Goal: Task Accomplishment & Management: Use online tool/utility

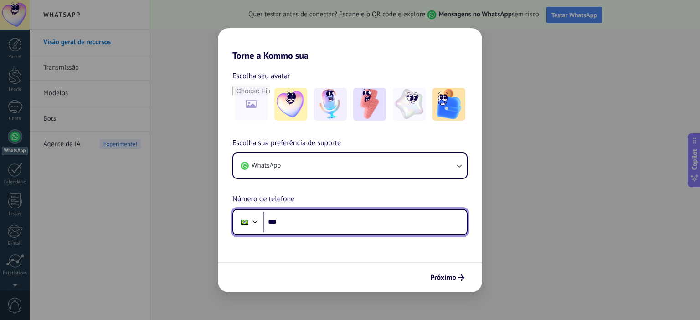
click at [317, 222] on input "***" at bounding box center [364, 222] width 203 height 21
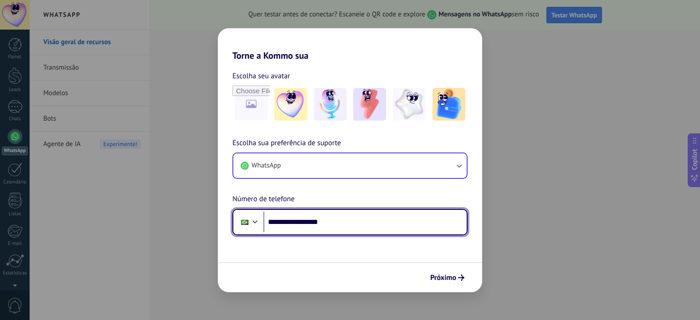
type input "**********"
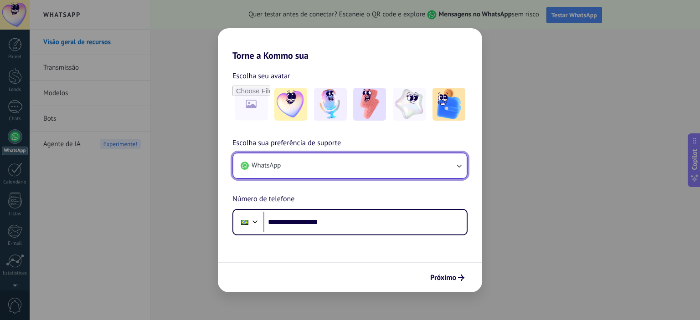
click at [281, 164] on span "WhatsApp" at bounding box center [265, 165] width 29 height 9
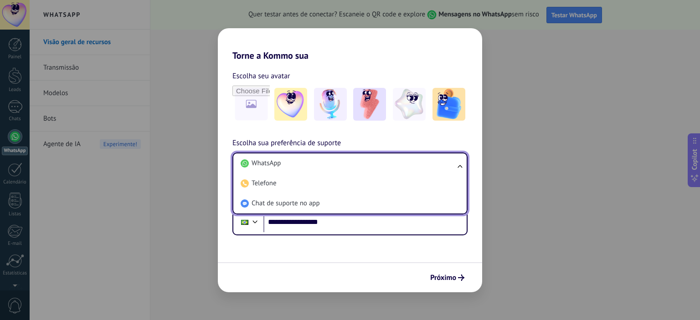
click at [344, 258] on form "**********" at bounding box center [350, 176] width 264 height 231
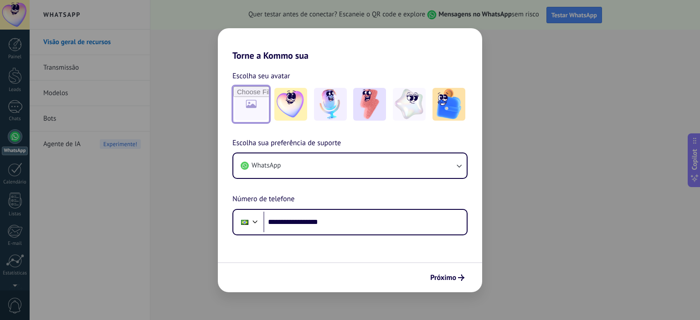
click at [252, 99] on input "file" at bounding box center [251, 105] width 36 height 36
type input "**********"
click at [453, 276] on span "Próximo" at bounding box center [443, 278] width 26 height 6
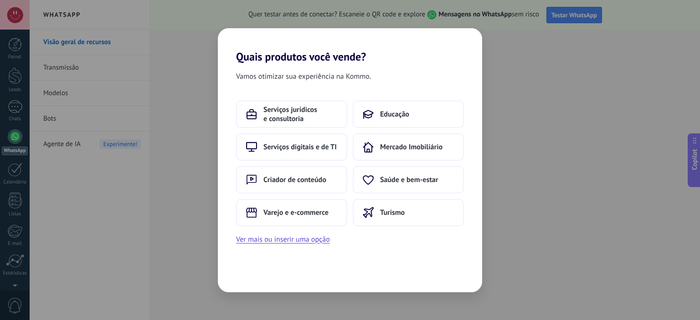
click at [301, 248] on div "Vamos otimizar sua experiência na Kommo. Serviços jurídicos e consultoria Educa…" at bounding box center [350, 177] width 264 height 229
click at [299, 236] on button "Ver mais ou inserir uma opção" at bounding box center [283, 240] width 94 height 12
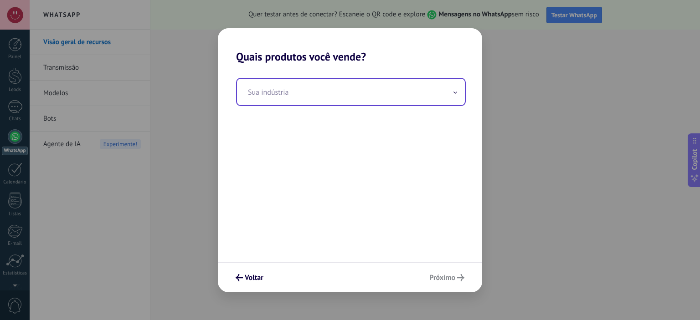
click at [289, 87] on input "text" at bounding box center [351, 92] width 228 height 26
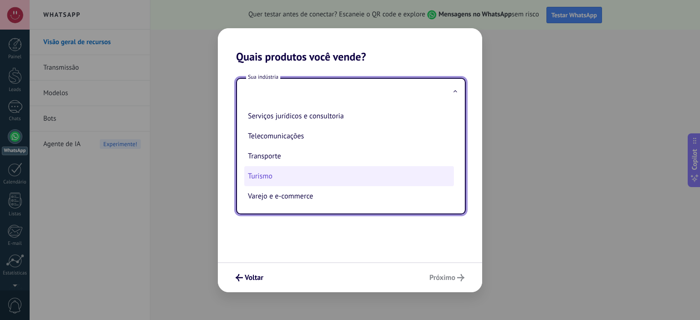
scroll to position [202, 0]
click at [292, 177] on li "Telecomunicações" at bounding box center [349, 176] width 210 height 20
type input "**********"
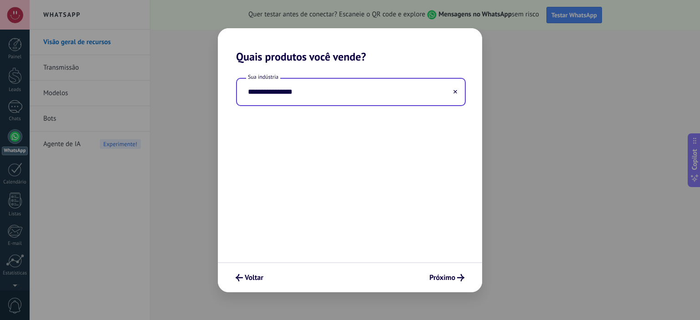
click at [356, 97] on input "**********" at bounding box center [351, 92] width 228 height 26
click at [455, 92] on use at bounding box center [455, 92] width 4 height 4
click at [403, 96] on input "text" at bounding box center [351, 92] width 228 height 26
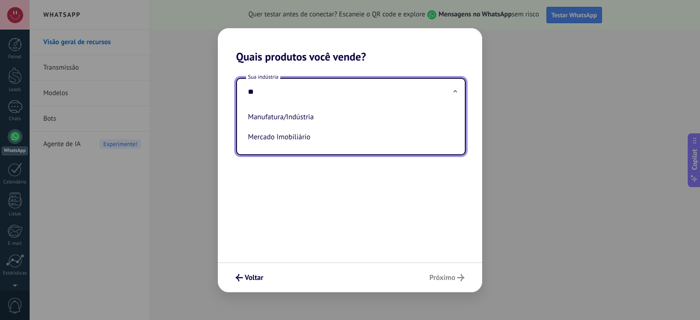
scroll to position [0, 0]
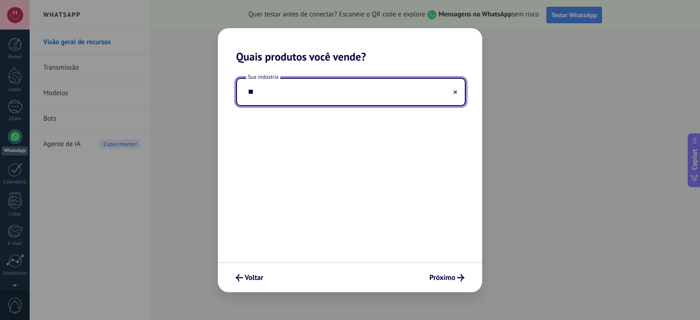
type input "*"
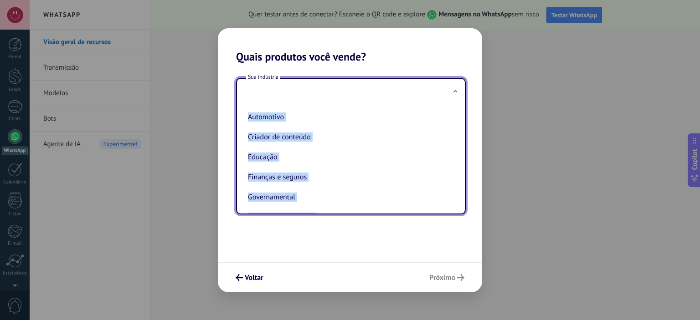
drag, startPoint x: 323, startPoint y: 162, endPoint x: 424, endPoint y: 56, distance: 146.3
click at [424, 56] on div "Quais produtos você vende? Sua indústria Automotivo Criador de conteúdo Educaçã…" at bounding box center [350, 160] width 264 height 264
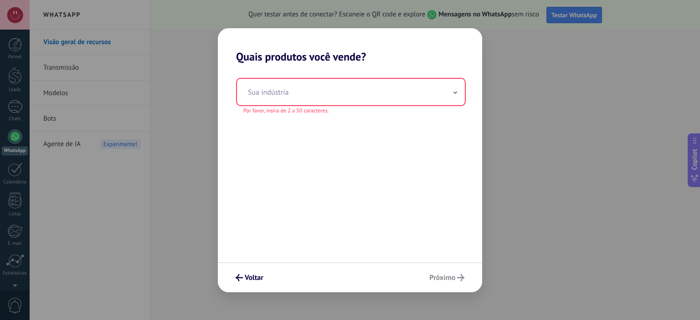
click at [424, 56] on h2 "Quais produtos você vende?" at bounding box center [350, 45] width 264 height 35
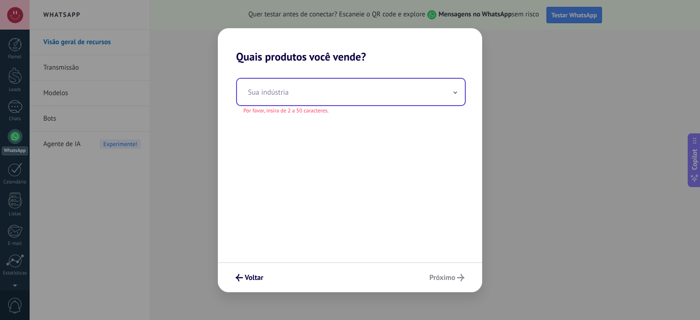
click at [377, 100] on input "text" at bounding box center [351, 92] width 228 height 26
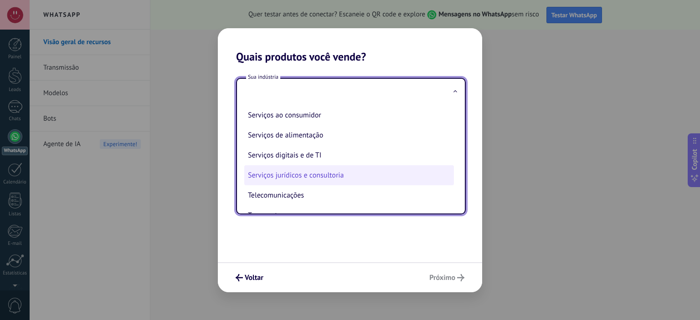
scroll to position [228, 0]
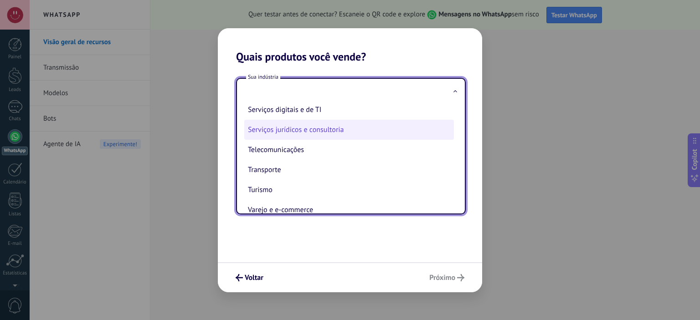
click at [334, 133] on li "Serviços jurídicos e consultoria" at bounding box center [349, 130] width 210 height 20
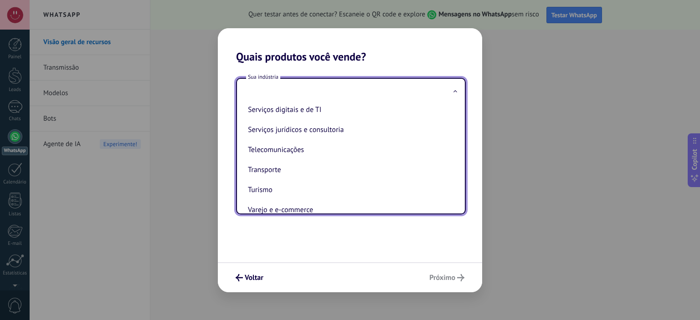
type input "**********"
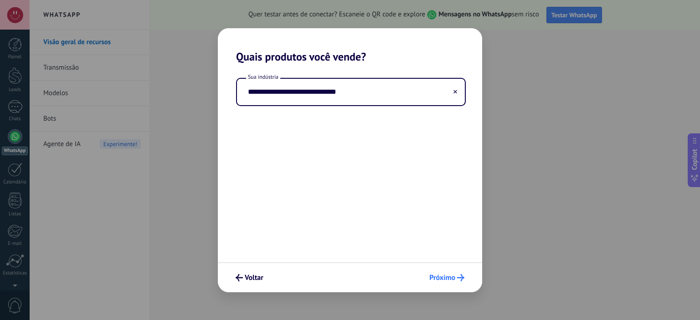
click at [446, 282] on button "Próximo" at bounding box center [446, 277] width 43 height 15
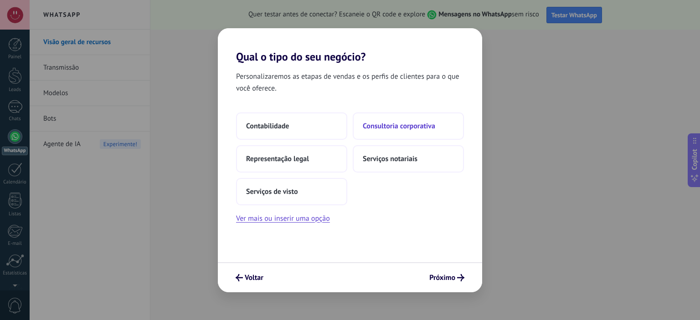
click at [409, 124] on span "Consultoria corporativa" at bounding box center [399, 126] width 72 height 9
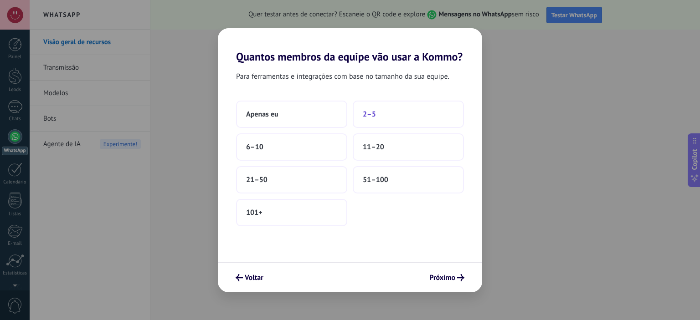
click at [364, 113] on span "2–5" at bounding box center [369, 114] width 13 height 9
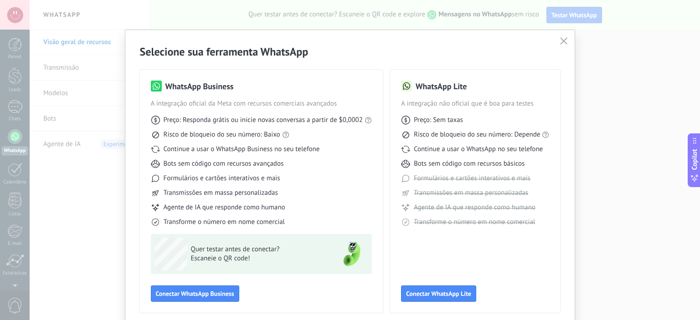
click at [241, 129] on div "Preço: Responda grátis ou inicie novas conversas a partir de $0,0002 Risco de b…" at bounding box center [261, 167] width 221 height 118
click at [242, 120] on span "Preço: Responda grátis ou inicie novas conversas a partir de $0,0002" at bounding box center [263, 120] width 199 height 9
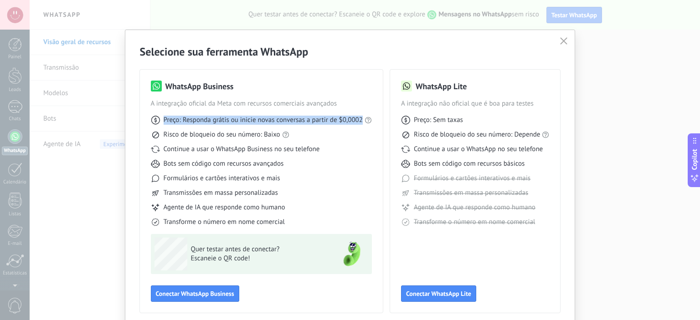
click at [242, 120] on span "Preço: Responda grátis ou inicie novas conversas a partir de $0,0002" at bounding box center [263, 120] width 199 height 9
click at [242, 119] on span "Preço: Responda grátis ou inicie novas conversas a partir de $0,0002" at bounding box center [263, 120] width 199 height 9
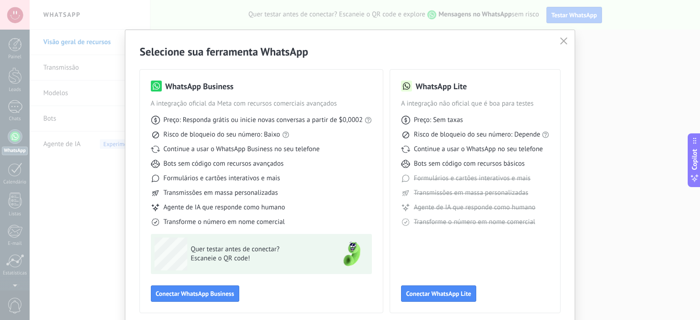
click at [321, 123] on span "Preço: Responda grátis ou inicie novas conversas a partir de $0,0002" at bounding box center [263, 120] width 199 height 9
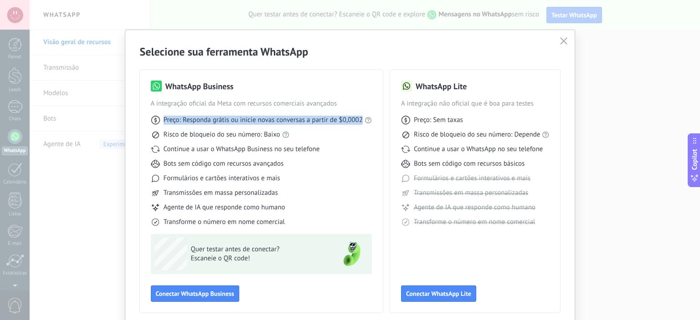
click at [321, 123] on span "Preço: Responda grátis ou inicie novas conversas a partir de $0,0002" at bounding box center [263, 120] width 199 height 9
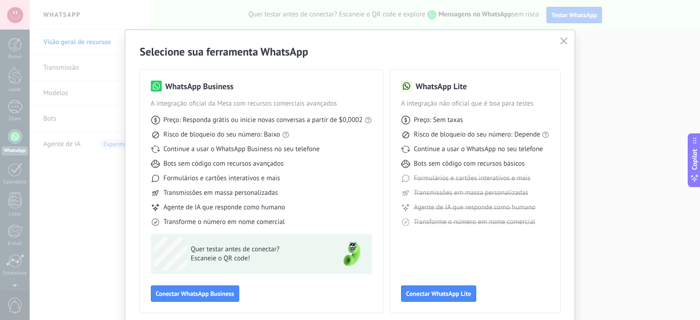
click at [292, 108] on div "Preço: Responda grátis ou inicie novas conversas a partir de $0,0002 Risco de b…" at bounding box center [261, 167] width 221 height 118
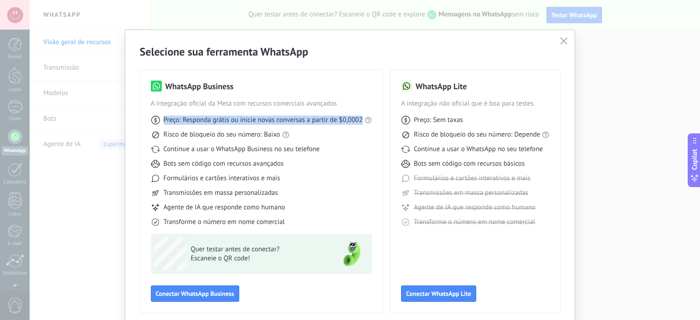
click at [292, 108] on div "Preço: Responda grátis ou inicie novas conversas a partir de $0,0002 Risco de b…" at bounding box center [261, 167] width 221 height 118
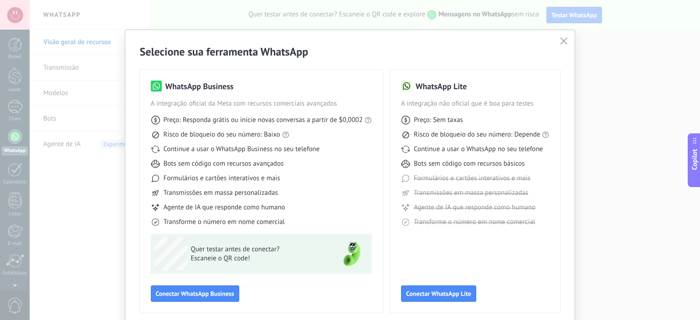
click at [263, 147] on span "Continue a usar o WhatsApp Business no seu telefone" at bounding box center [242, 149] width 156 height 9
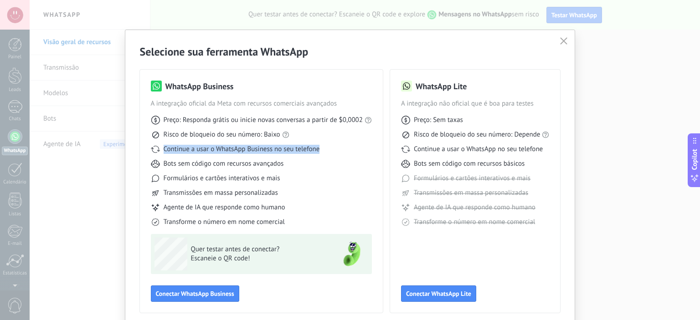
click at [263, 147] on span "Continue a usar o WhatsApp Business no seu telefone" at bounding box center [242, 149] width 156 height 9
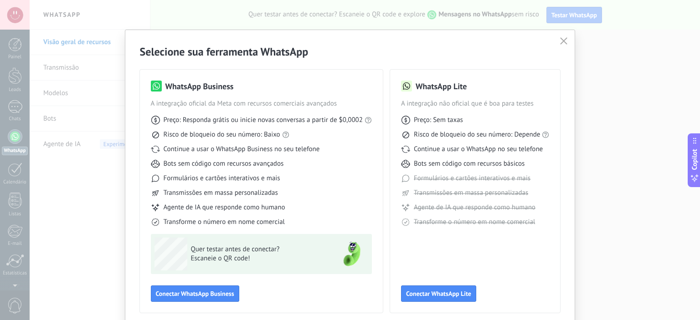
click at [270, 163] on span "Bots sem código com recursos avançados" at bounding box center [224, 163] width 120 height 9
click at [225, 175] on span "Formulários e cartões interativos e mais" at bounding box center [222, 178] width 117 height 9
click at [224, 175] on span "Formulários e cartões interativos e mais" at bounding box center [222, 178] width 117 height 9
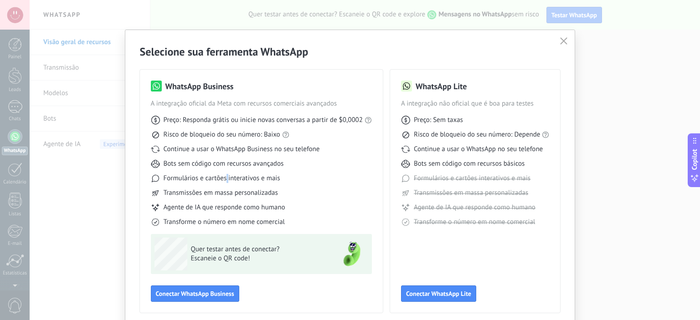
click at [224, 175] on span "Formulários e cartões interativos e mais" at bounding box center [222, 178] width 117 height 9
click at [224, 179] on span "Formulários e cartões interativos e mais" at bounding box center [222, 178] width 117 height 9
click at [219, 197] on span "Transmissões em massa personalizadas" at bounding box center [221, 193] width 114 height 9
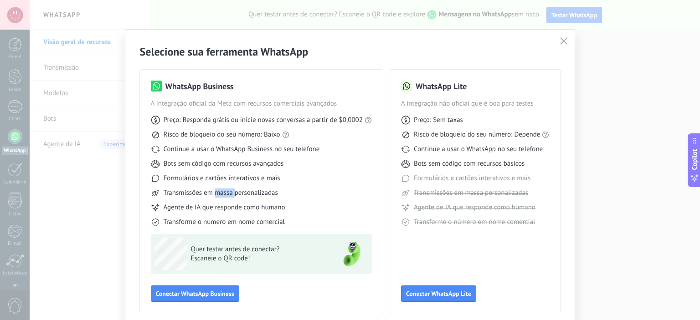
click at [219, 197] on span "Transmissões em massa personalizadas" at bounding box center [221, 193] width 114 height 9
click at [509, 102] on span "A integração não oficial que é boa para testes" at bounding box center [475, 103] width 149 height 9
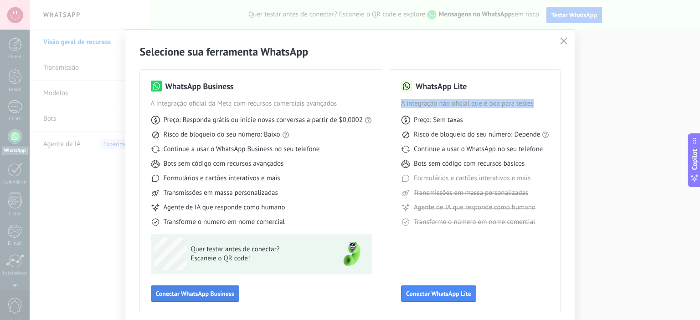
click at [208, 296] on span "Conectar WhatsApp Business" at bounding box center [195, 294] width 78 height 6
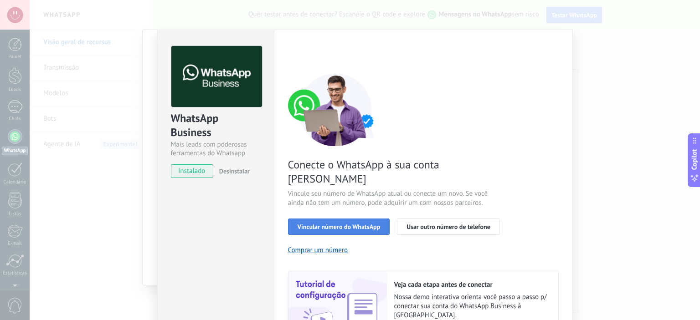
click at [363, 224] on span "Vincular número do WhatsApp" at bounding box center [339, 227] width 83 height 6
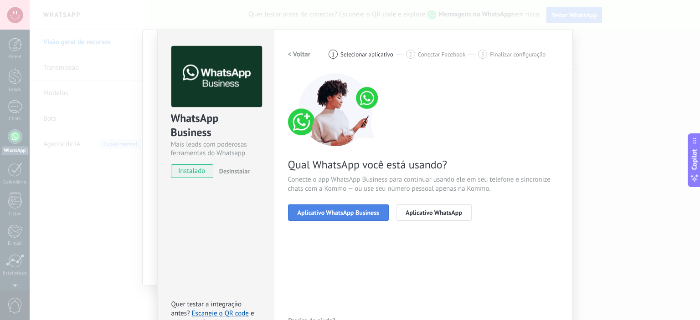
click at [364, 212] on span "Aplicativo WhatsApp Business" at bounding box center [339, 213] width 82 height 6
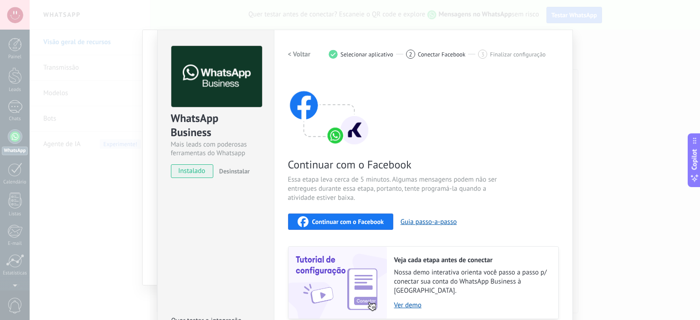
scroll to position [46, 0]
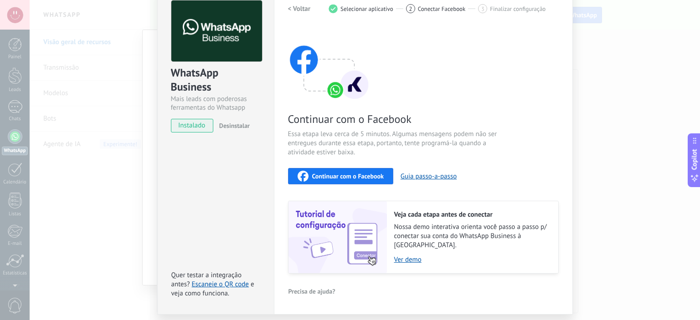
click at [363, 176] on span "Continuar com o Facebook" at bounding box center [348, 176] width 72 height 6
click at [614, 85] on div "WhatsApp Business Mais leads com poderosas ferramentas do Whatsapp instalado De…" at bounding box center [365, 160] width 670 height 320
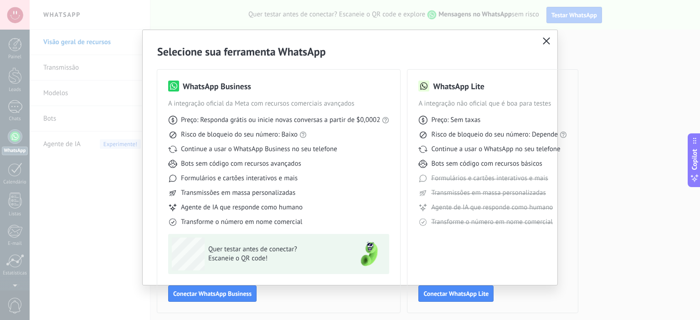
scroll to position [0, 0]
click at [614, 85] on div "Selecione sua ferramenta WhatsApp WhatsApp Business A integração oficial da Met…" at bounding box center [350, 160] width 700 height 320
click at [543, 40] on use "button" at bounding box center [546, 40] width 7 height 7
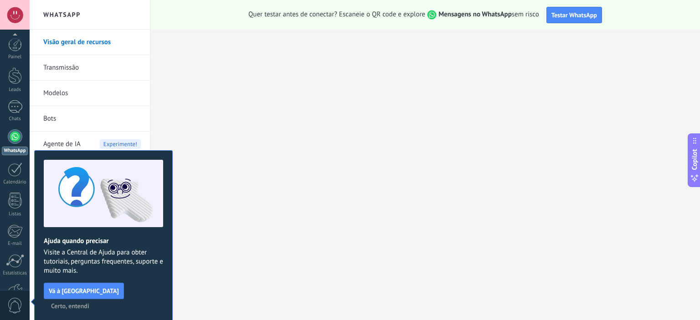
scroll to position [58, 0]
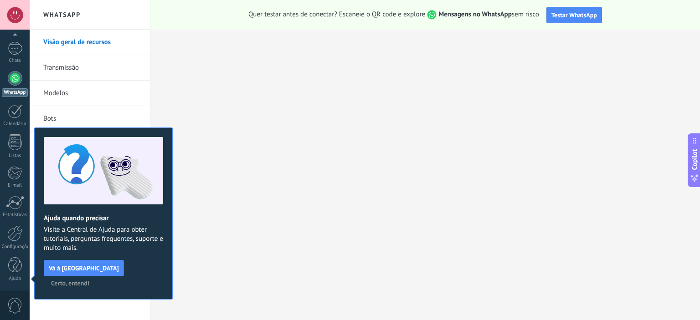
click at [89, 280] on span "Certo, entendi" at bounding box center [70, 283] width 38 height 6
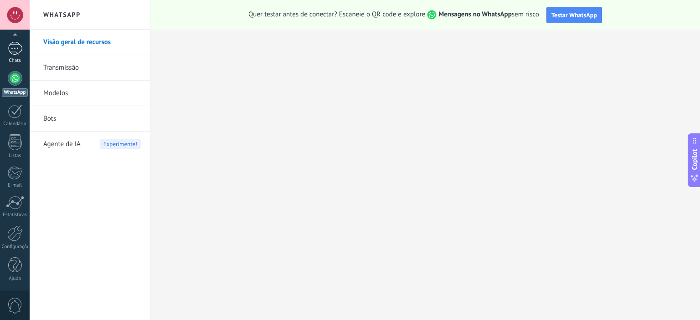
click at [12, 46] on div at bounding box center [15, 48] width 15 height 13
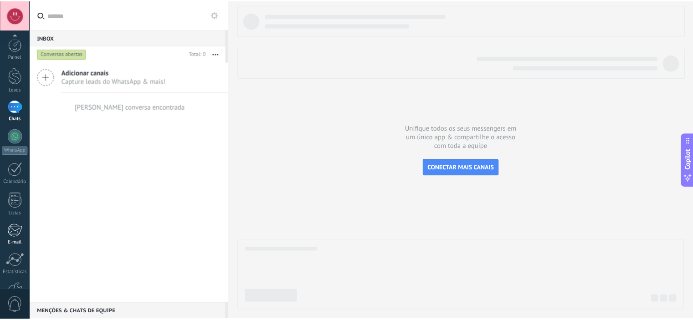
scroll to position [58, 0]
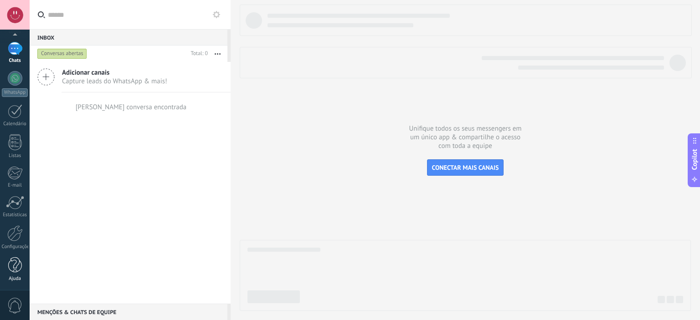
click at [15, 267] on div at bounding box center [15, 265] width 14 height 16
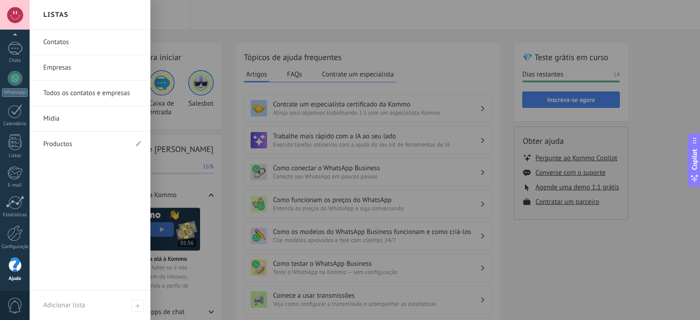
click at [68, 68] on link "Empresas" at bounding box center [92, 68] width 98 height 26
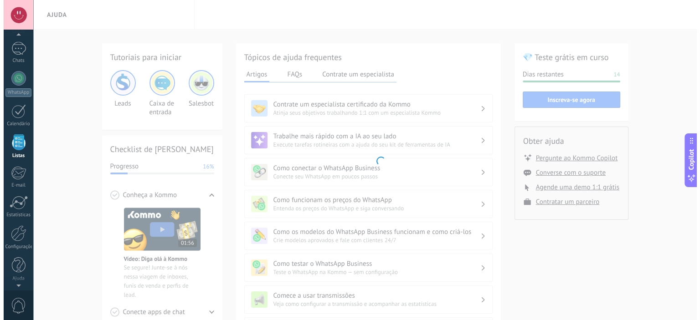
scroll to position [56, 0]
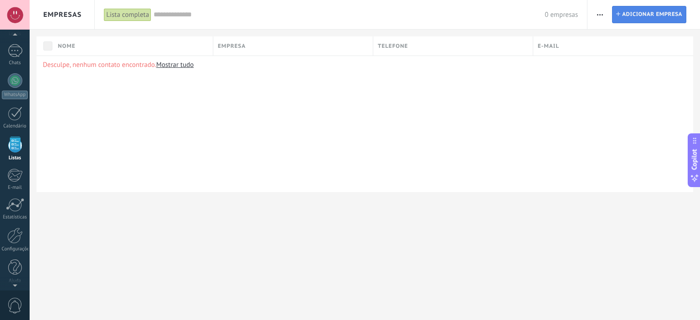
click at [640, 20] on span "Adicionar empresa" at bounding box center [652, 14] width 60 height 16
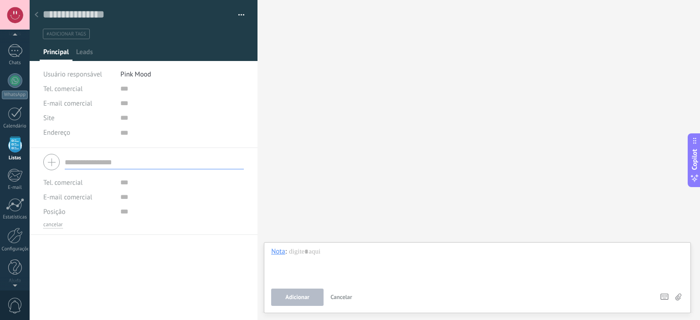
scroll to position [9, 0]
click at [35, 16] on icon at bounding box center [37, 14] width 4 height 5
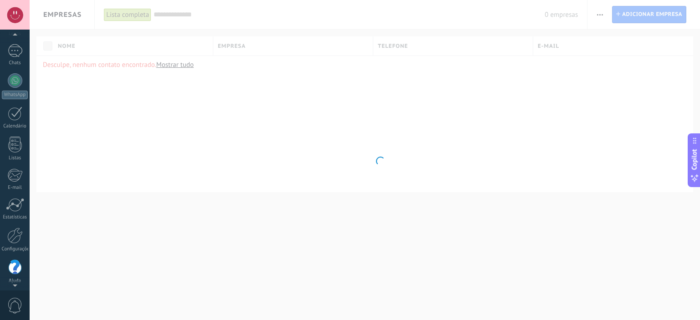
scroll to position [58, 0]
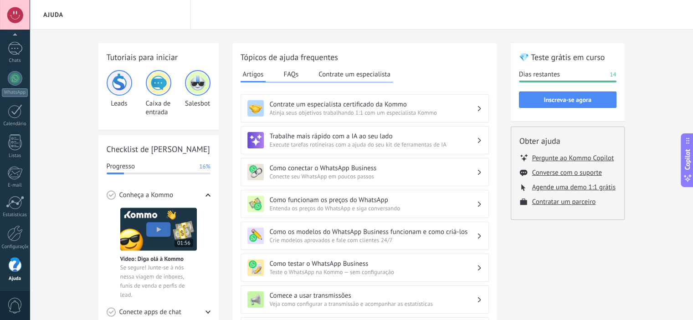
click at [9, 15] on div at bounding box center [15, 15] width 30 height 30
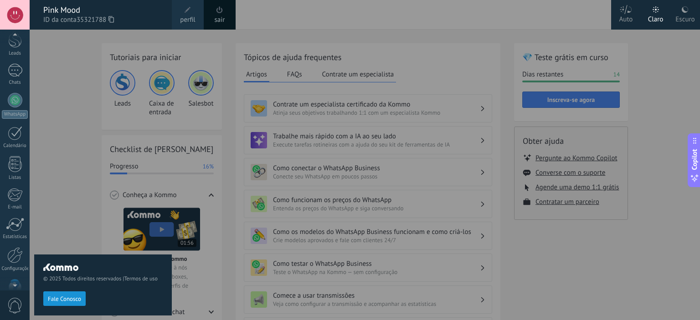
click at [12, 39] on div at bounding box center [15, 37] width 30 height 14
click at [17, 235] on div at bounding box center [14, 234] width 15 height 16
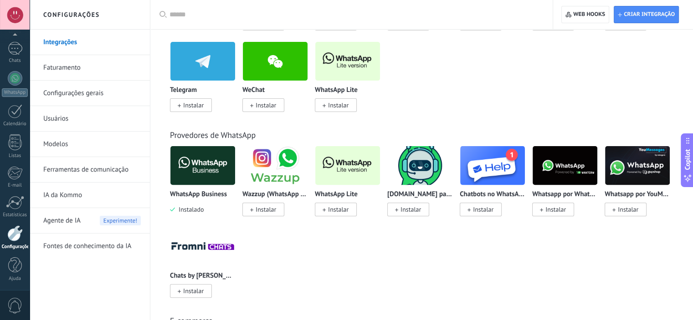
scroll to position [319, 0]
